Goal: Communication & Community: Answer question/provide support

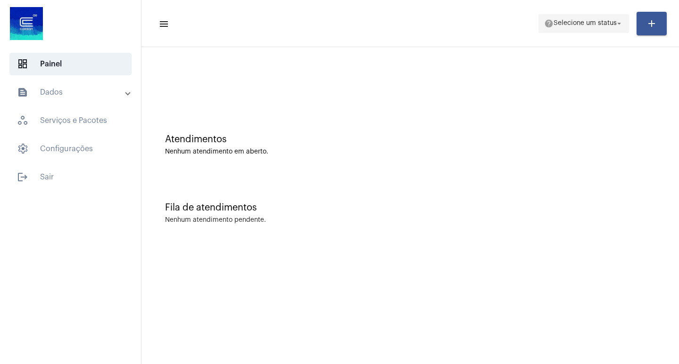
click at [561, 18] on span "help Selecione um status arrow_drop_down" at bounding box center [583, 23] width 79 height 17
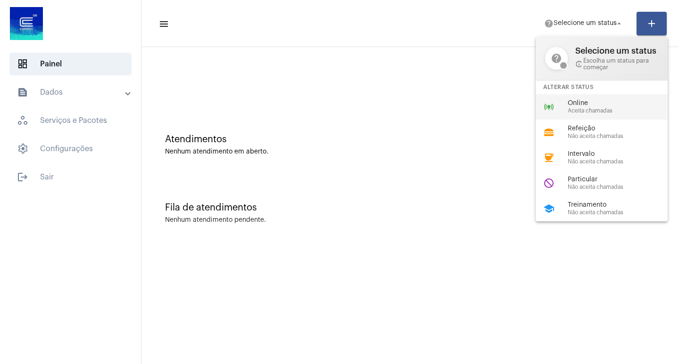
click at [591, 97] on div "online_prediction Online Aceita chamadas" at bounding box center [608, 106] width 147 height 25
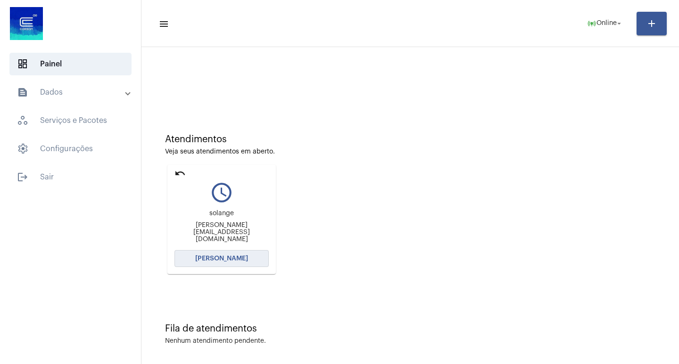
click at [234, 256] on span "[PERSON_NAME]" at bounding box center [221, 258] width 53 height 7
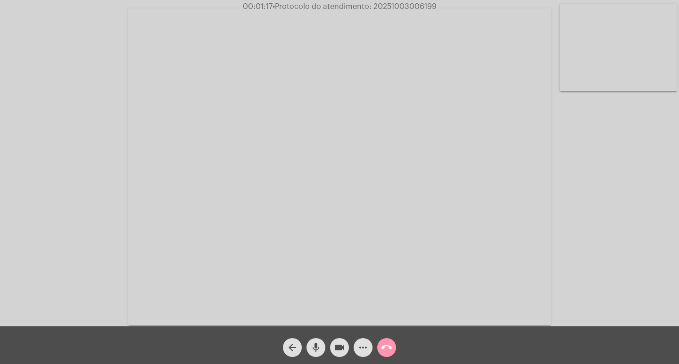
click at [403, 2] on span "00:01:17 • Protocolo do atendimento: 20251003006199" at bounding box center [339, 6] width 201 height 9
click at [398, 3] on span "• Protocolo do atendimento: 20251003006199" at bounding box center [355, 7] width 164 height 8
copy span "20251003006199"
click at [361, 347] on mat-icon "more_horiz" at bounding box center [362, 347] width 11 height 11
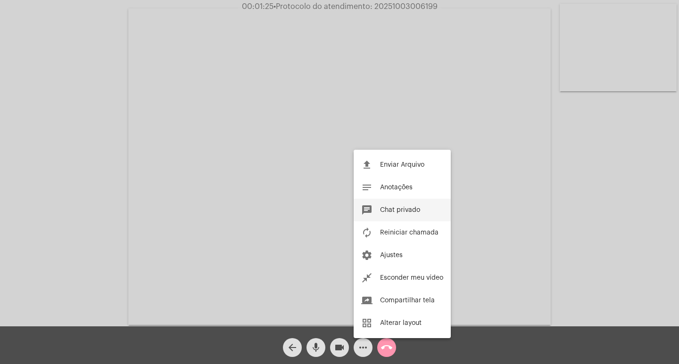
click at [396, 218] on button "chat Chat privado" at bounding box center [401, 210] width 97 height 23
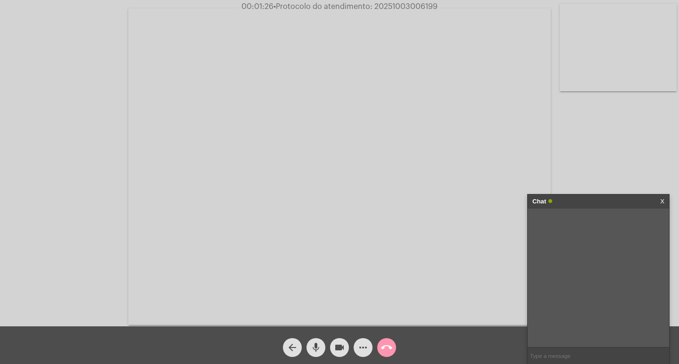
click at [561, 356] on input "text" at bounding box center [597, 356] width 141 height 16
paste input "20251003006199"
type input "20251003006199"
click at [611, 197] on div "Chat" at bounding box center [588, 202] width 112 height 14
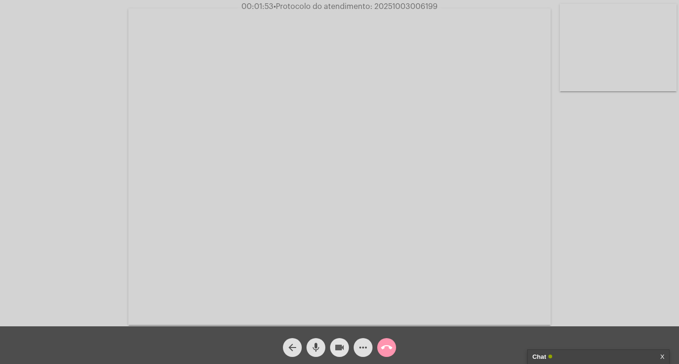
click at [339, 344] on mat-icon "videocam" at bounding box center [339, 347] width 11 height 11
click at [320, 344] on mat-icon "mic" at bounding box center [315, 347] width 11 height 11
click at [385, 344] on mat-icon "call_end" at bounding box center [386, 347] width 11 height 11
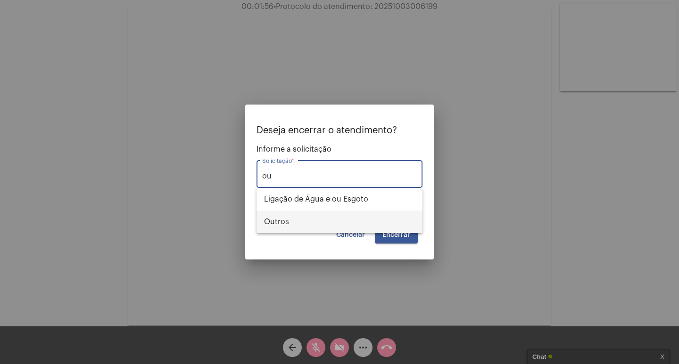
click at [362, 229] on span "Outros" at bounding box center [339, 222] width 151 height 23
type input "Outros"
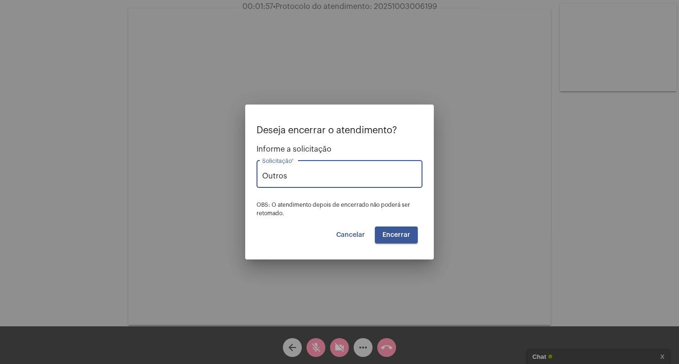
click at [381, 232] on button "Encerrar" at bounding box center [396, 235] width 43 height 17
